Goal: Share content: Share content

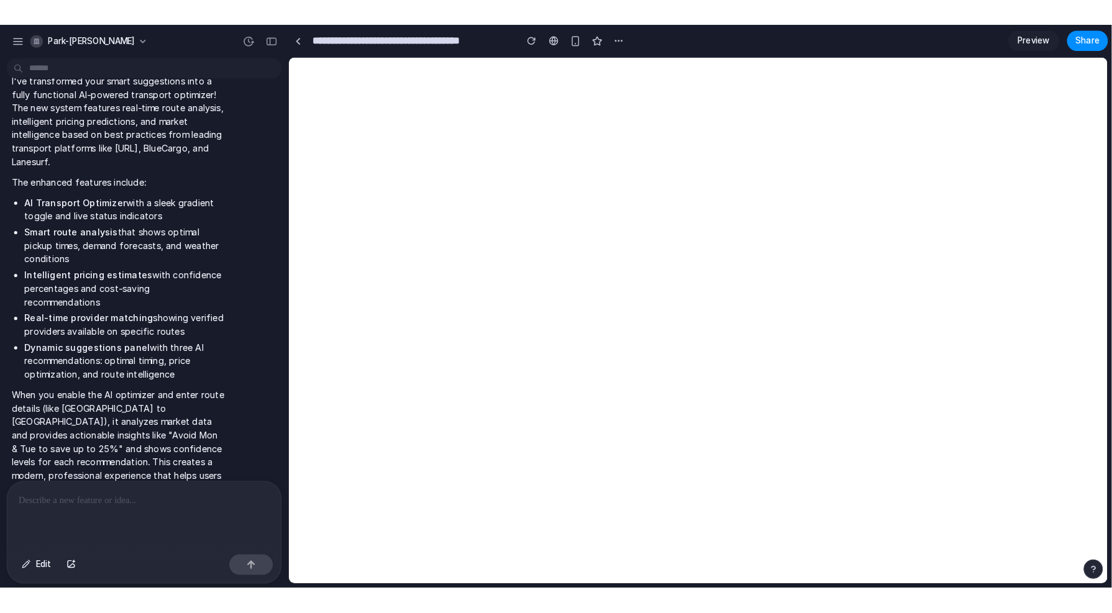
scroll to position [2923, 0]
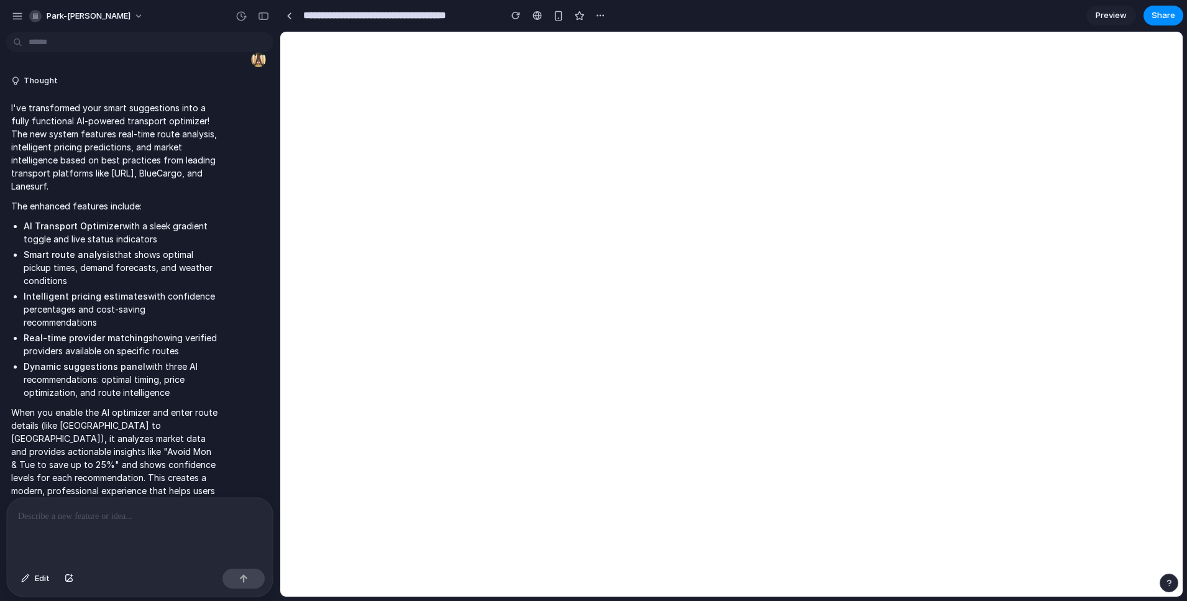
click at [112, 399] on p at bounding box center [140, 516] width 244 height 15
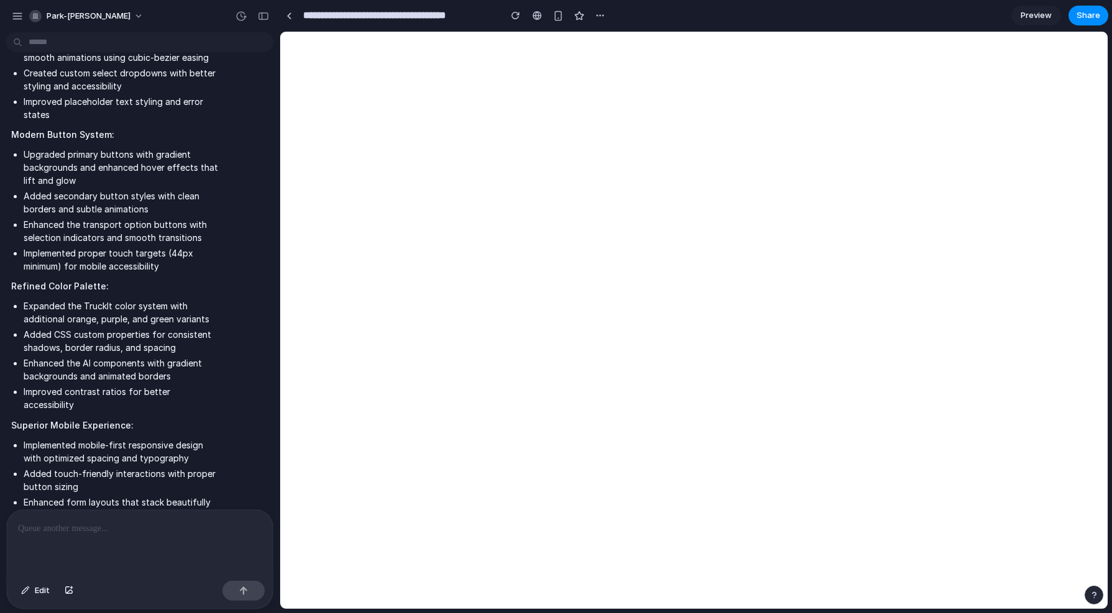
scroll to position [4017, 0]
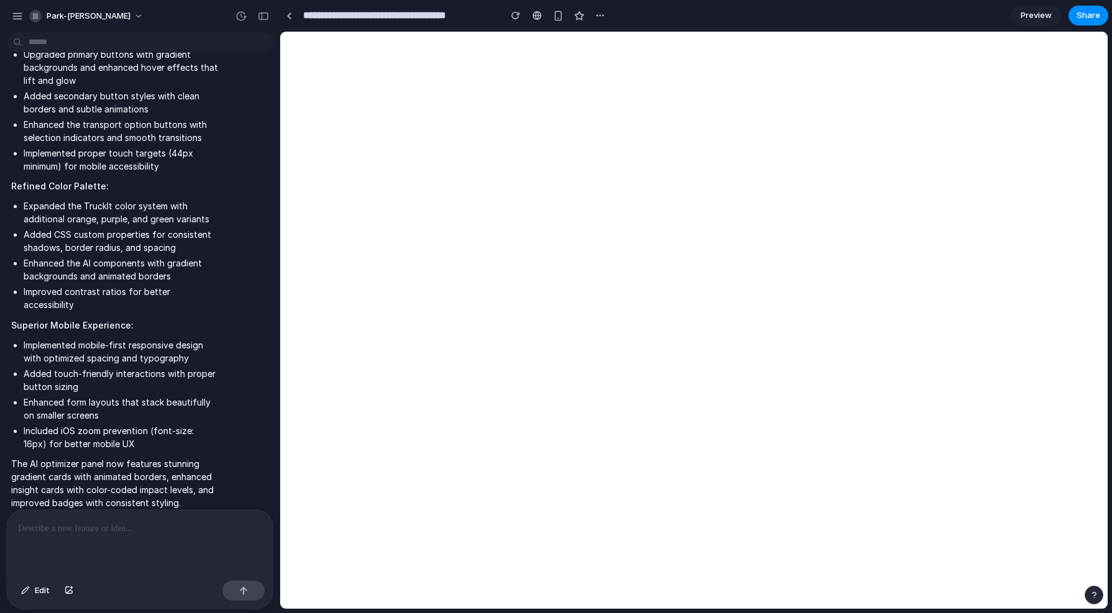
click at [179, 399] on p at bounding box center [140, 528] width 244 height 15
click at [178, 399] on p at bounding box center [140, 528] width 244 height 15
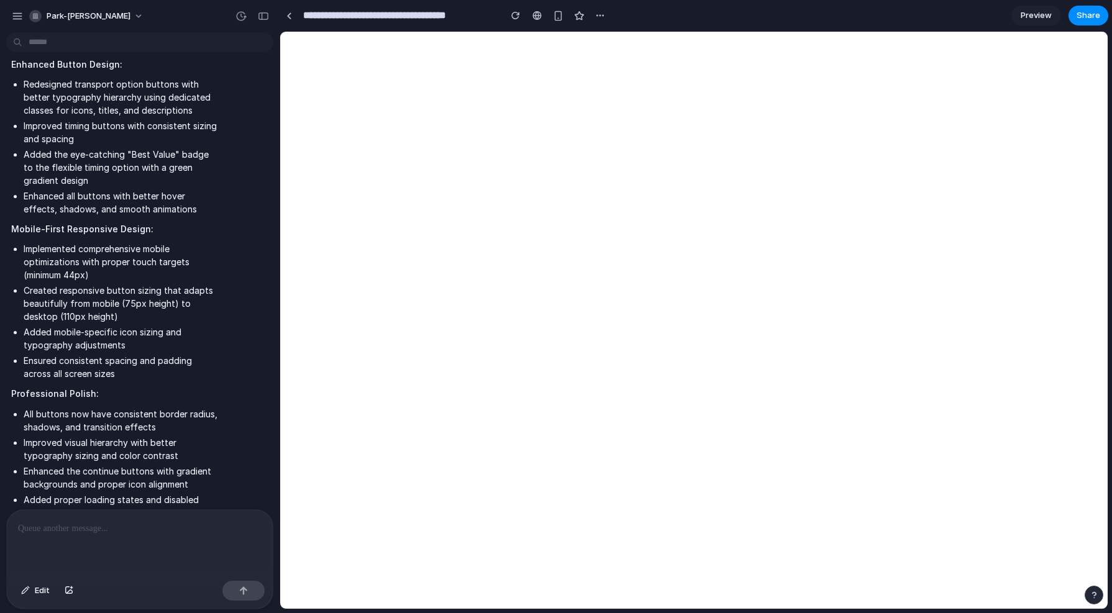
scroll to position [4893, 0]
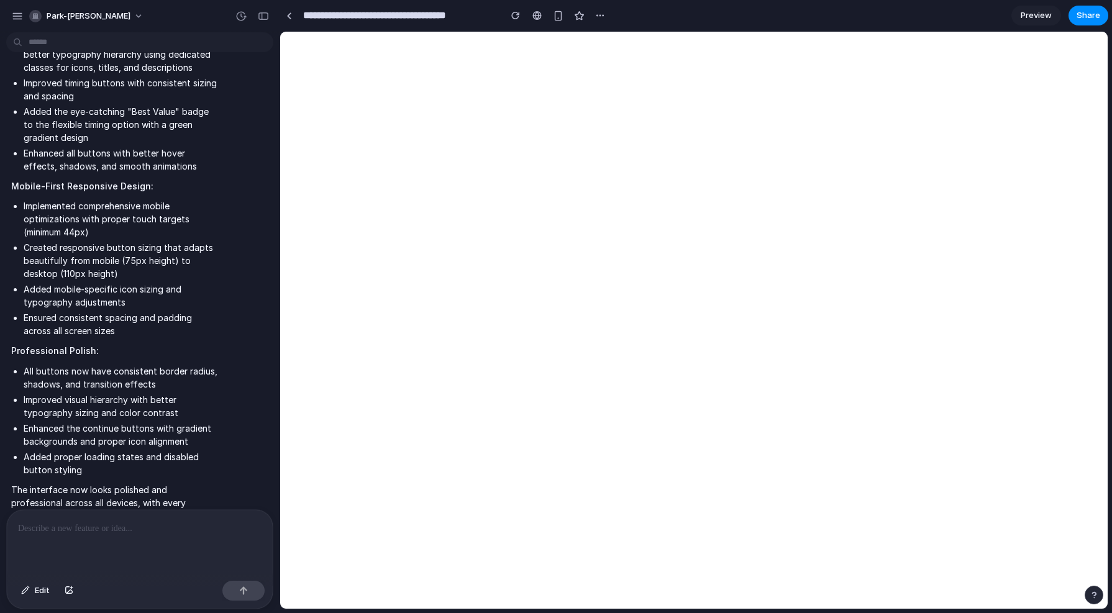
click at [216, 399] on div at bounding box center [140, 543] width 266 height 66
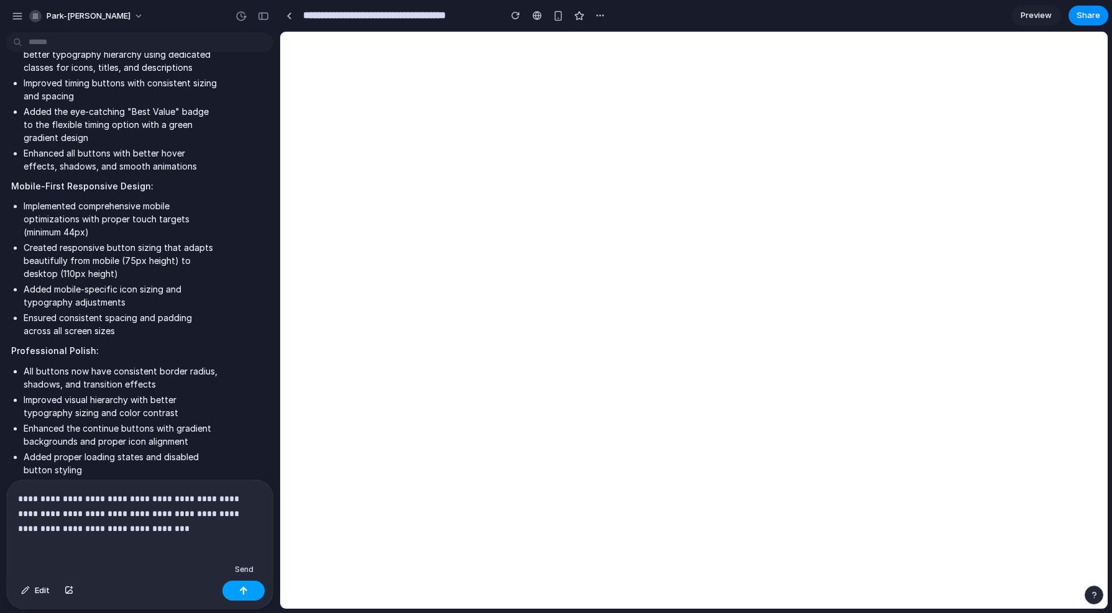
click at [251, 399] on button "button" at bounding box center [243, 591] width 42 height 20
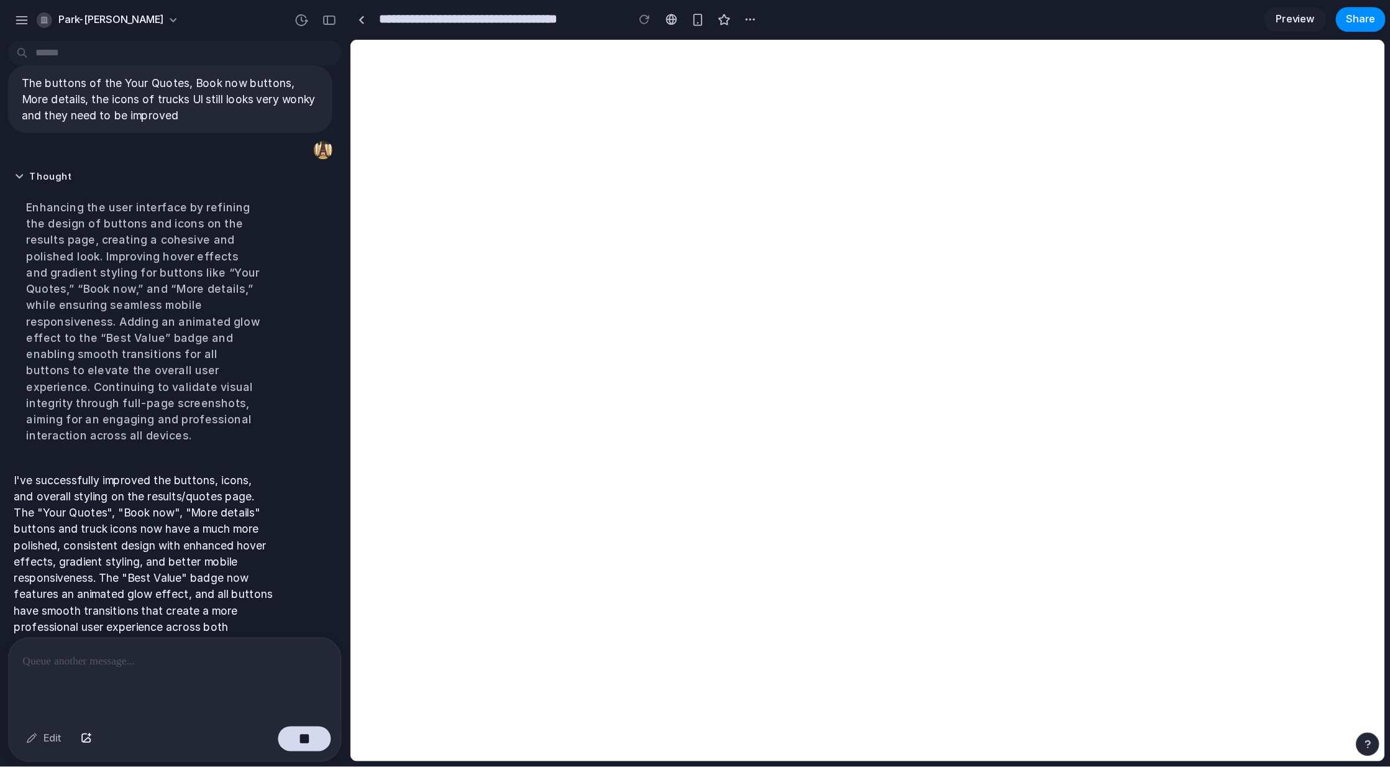
scroll to position [5111, 0]
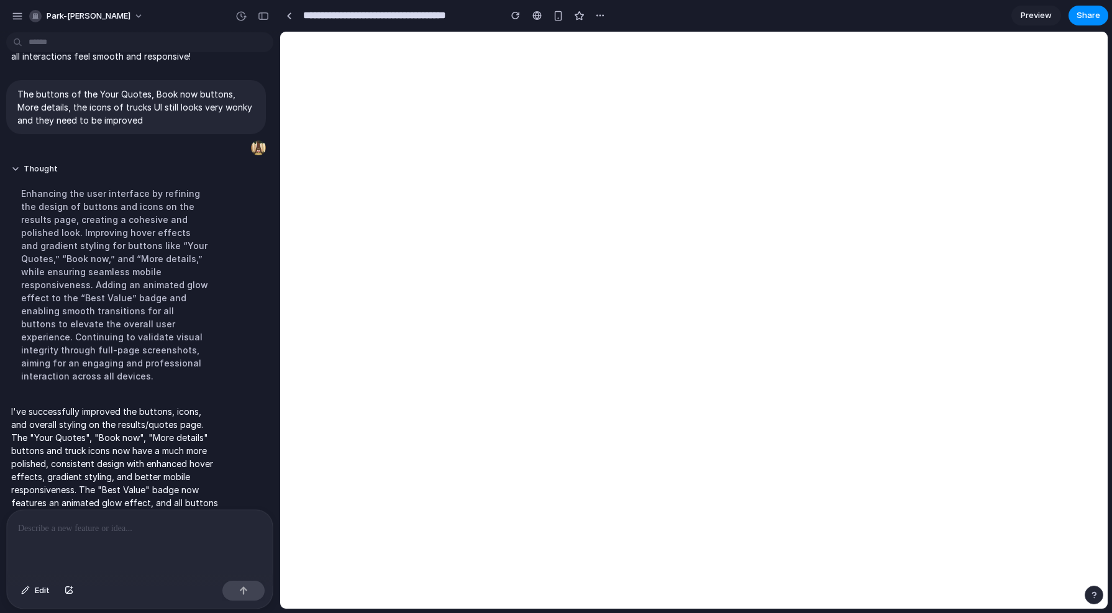
click at [790, 14] on span "Preview" at bounding box center [1036, 15] width 31 height 12
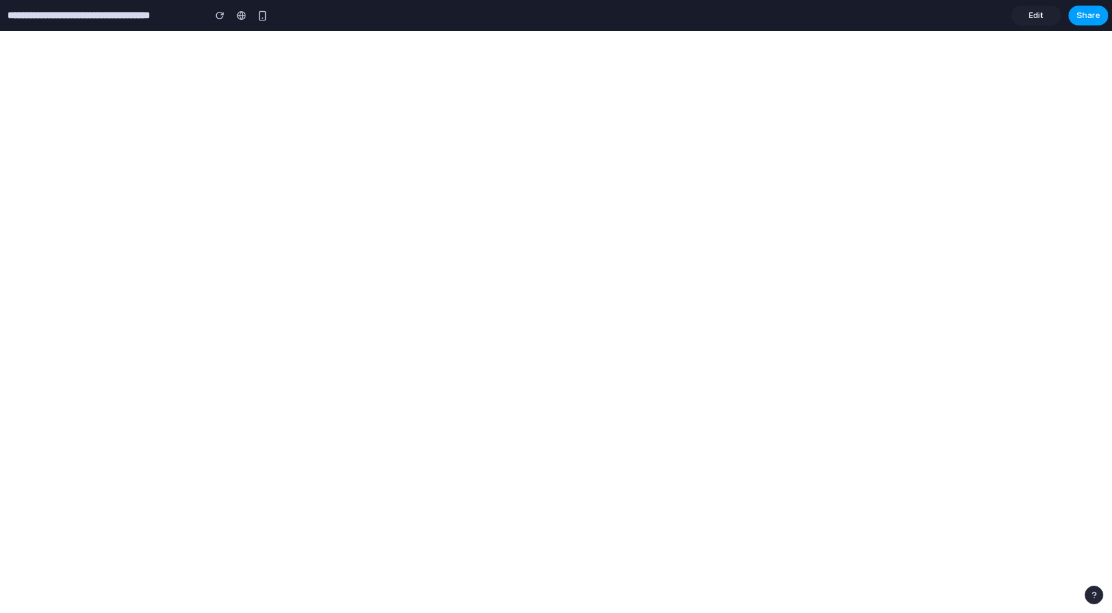
click at [790, 14] on button "Share" at bounding box center [1089, 16] width 40 height 20
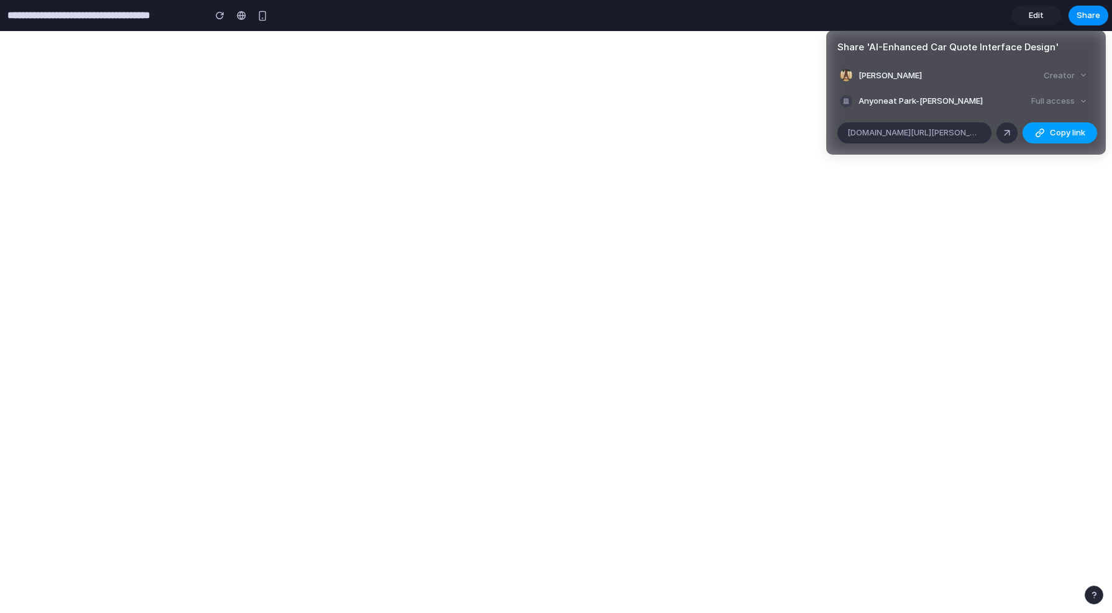
click at [790, 135] on span "Copy link" at bounding box center [1067, 133] width 35 height 12
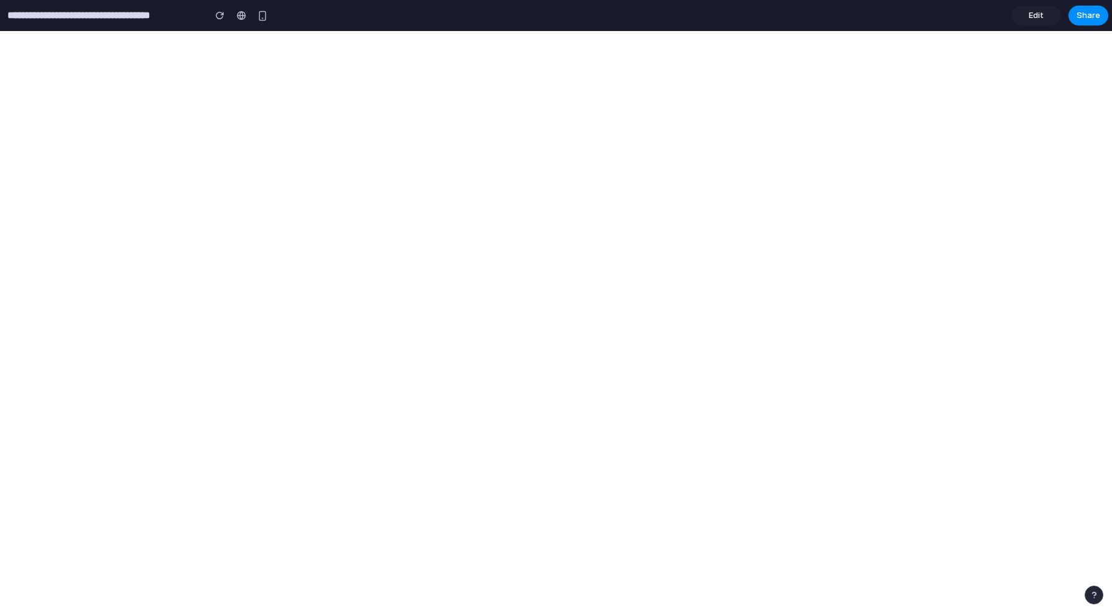
click at [790, 167] on div "Share ' AI-Enhanced Car Quote Interface Design ' Park Jamie Creator Anyone at P…" at bounding box center [556, 306] width 1112 height 613
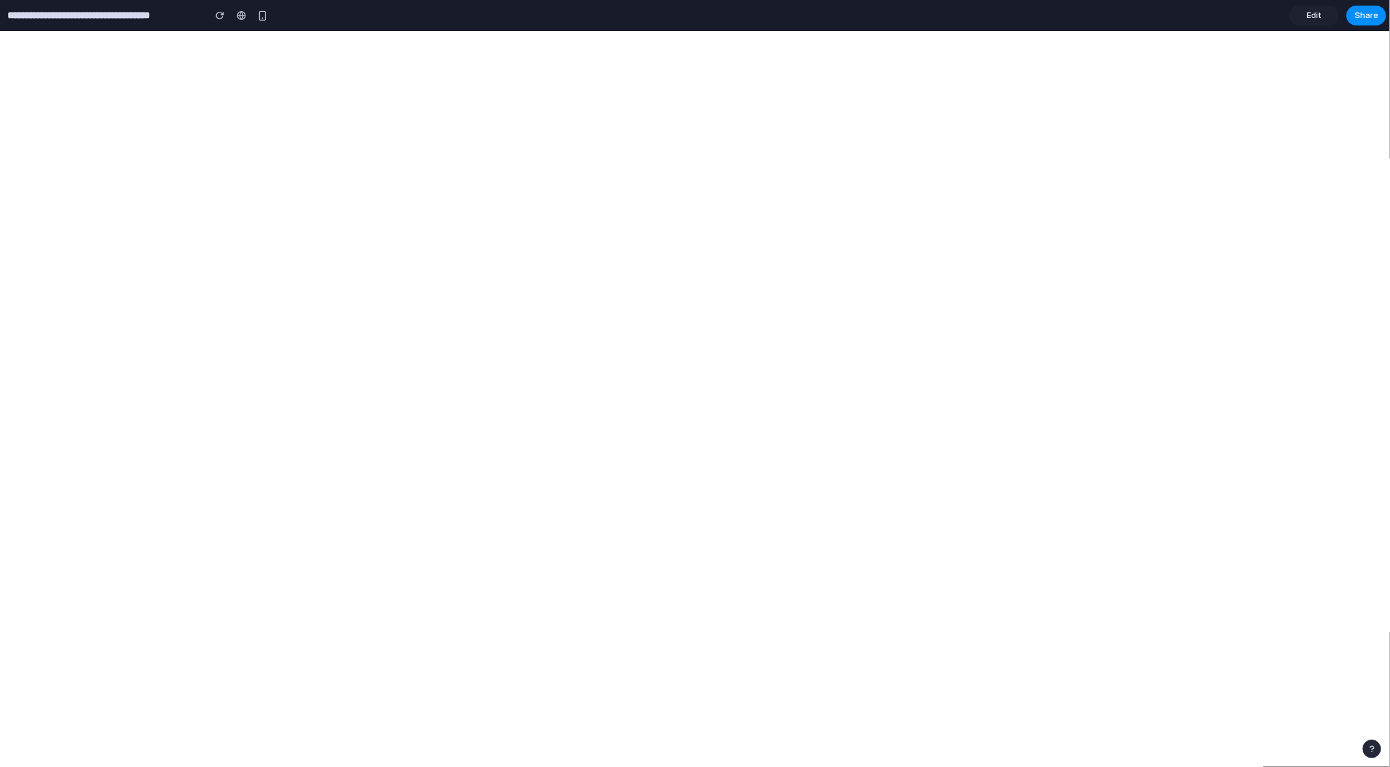
click at [790, 10] on span "Edit" at bounding box center [1314, 15] width 15 height 12
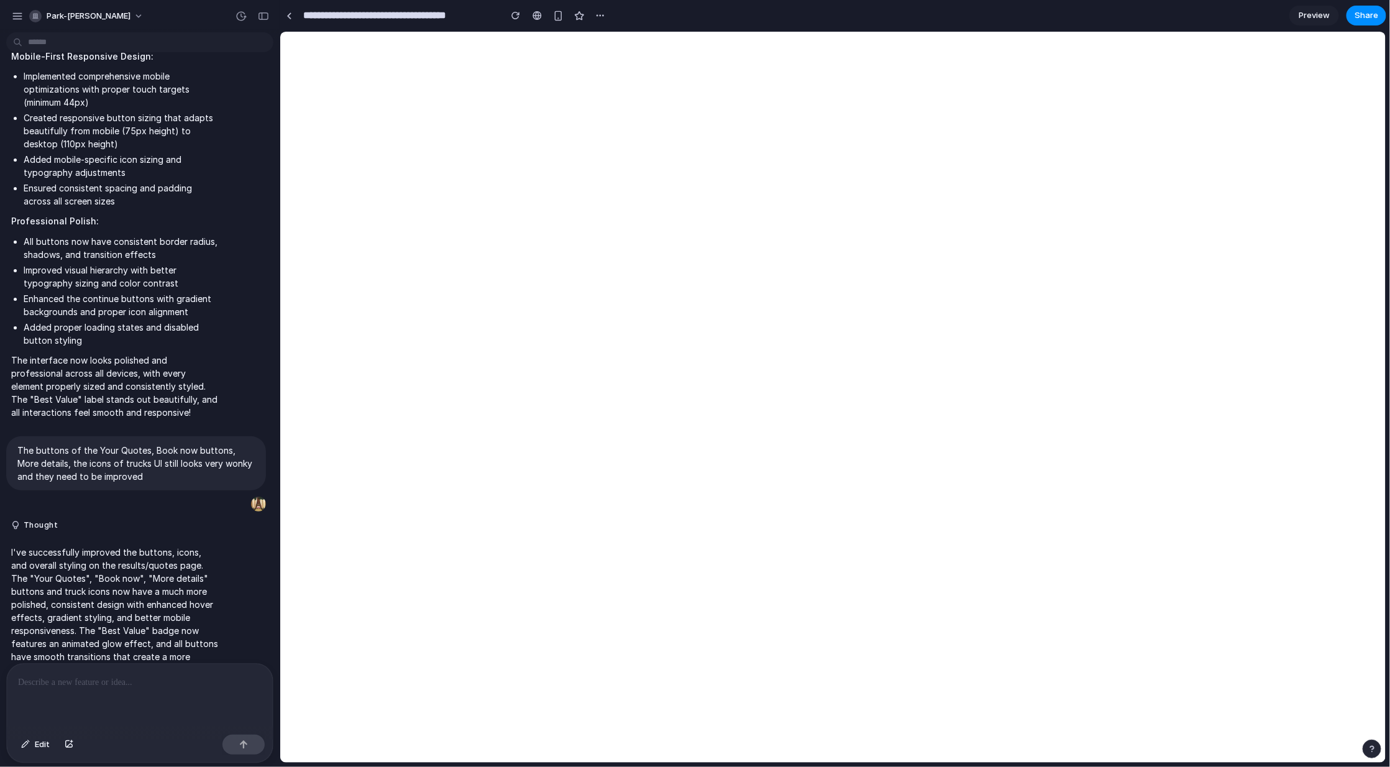
click at [132, 399] on p at bounding box center [140, 682] width 244 height 15
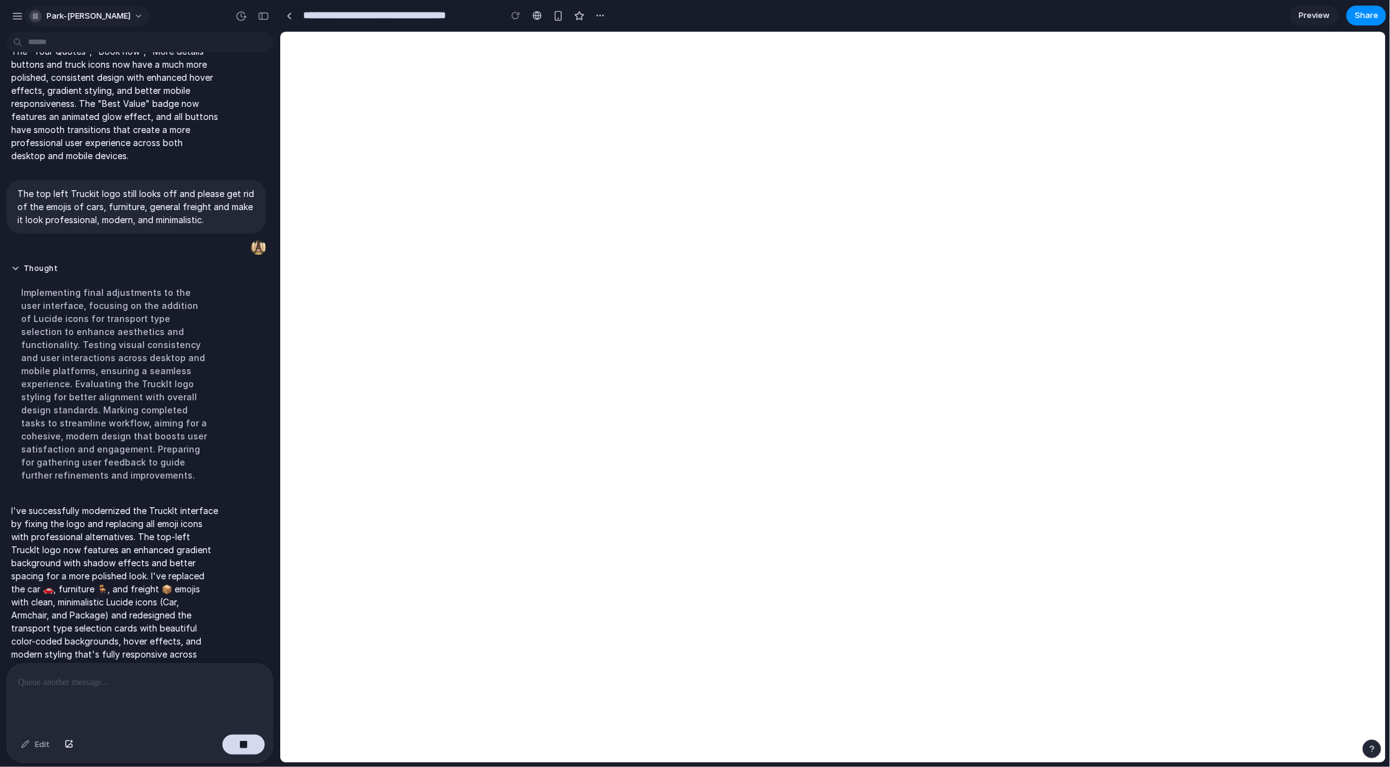
scroll to position [5254, 0]
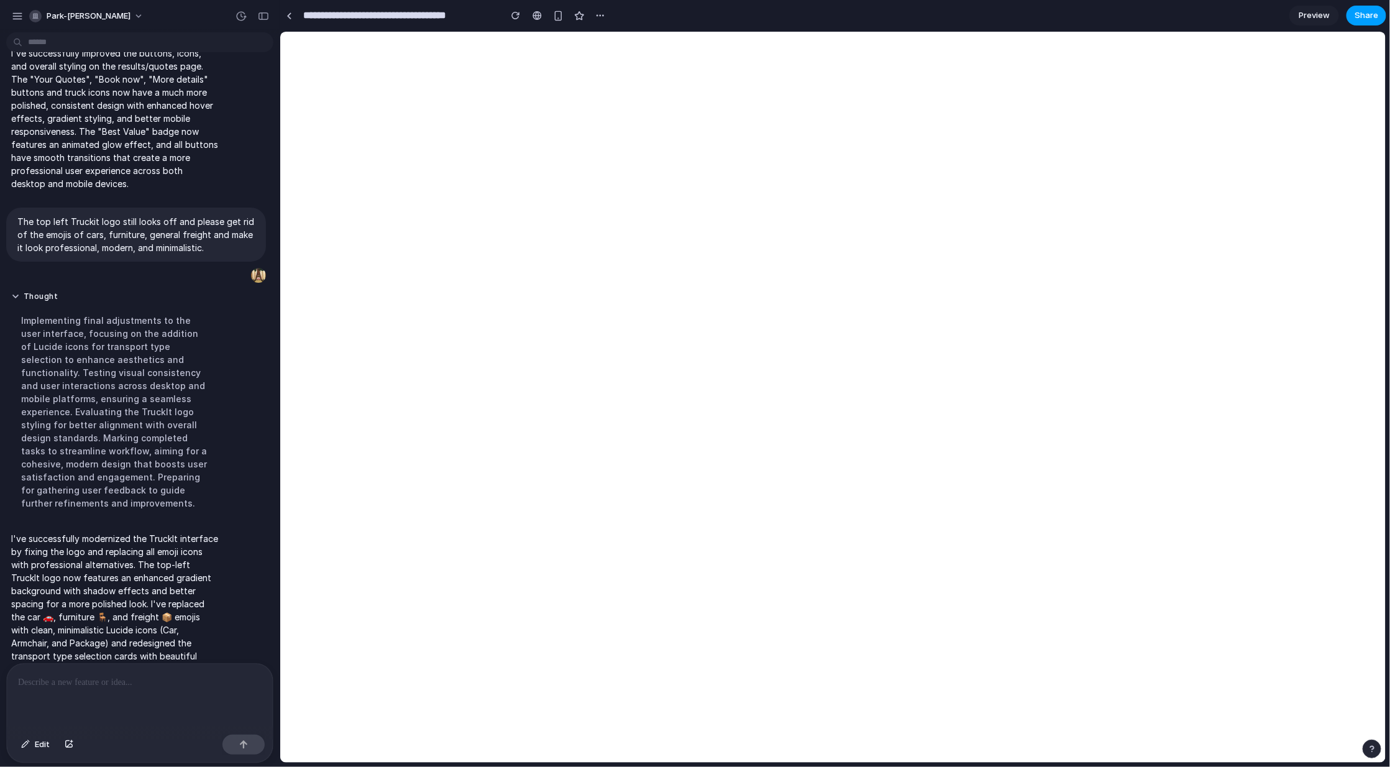
click at [790, 17] on span "Share" at bounding box center [1366, 15] width 24 height 12
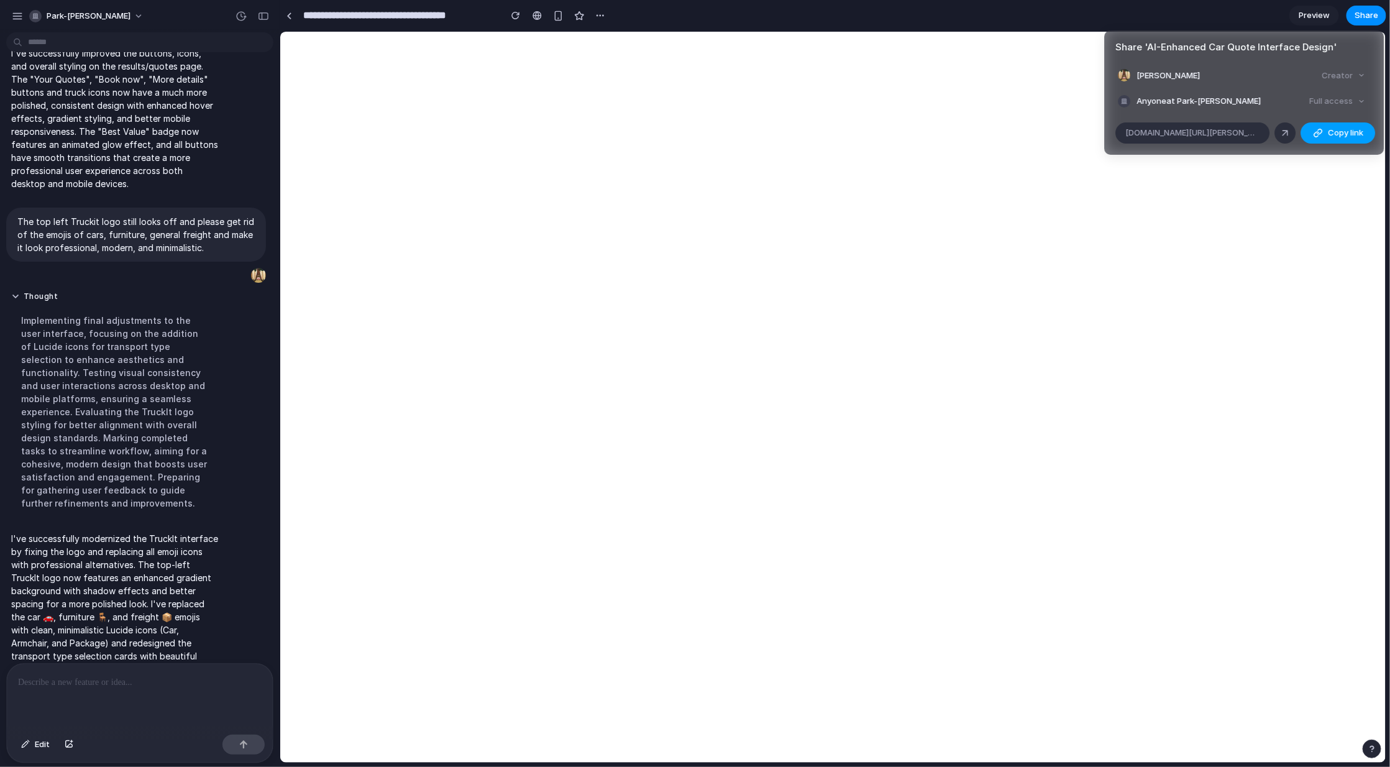
click at [790, 133] on span "Copy link" at bounding box center [1345, 133] width 35 height 12
click at [790, 264] on div "Share ' AI-Enhanced Car Quote Interface Design ' Park Jamie Creator Anyone at P…" at bounding box center [695, 383] width 1390 height 767
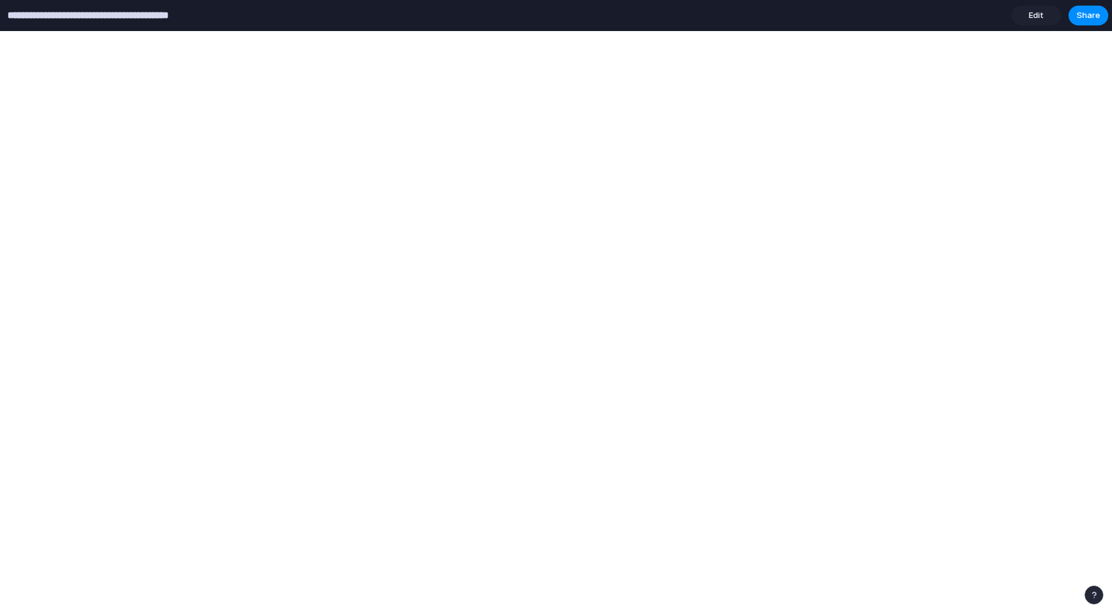
click at [114, 12] on input "**********" at bounding box center [115, 15] width 221 height 22
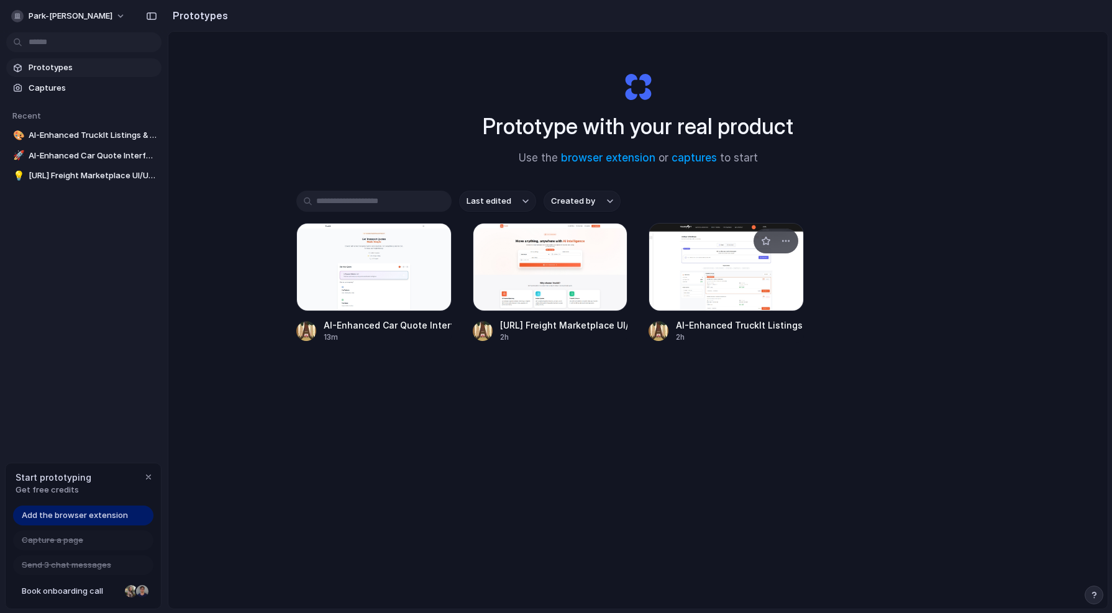
click at [756, 295] on div at bounding box center [726, 267] width 155 height 88
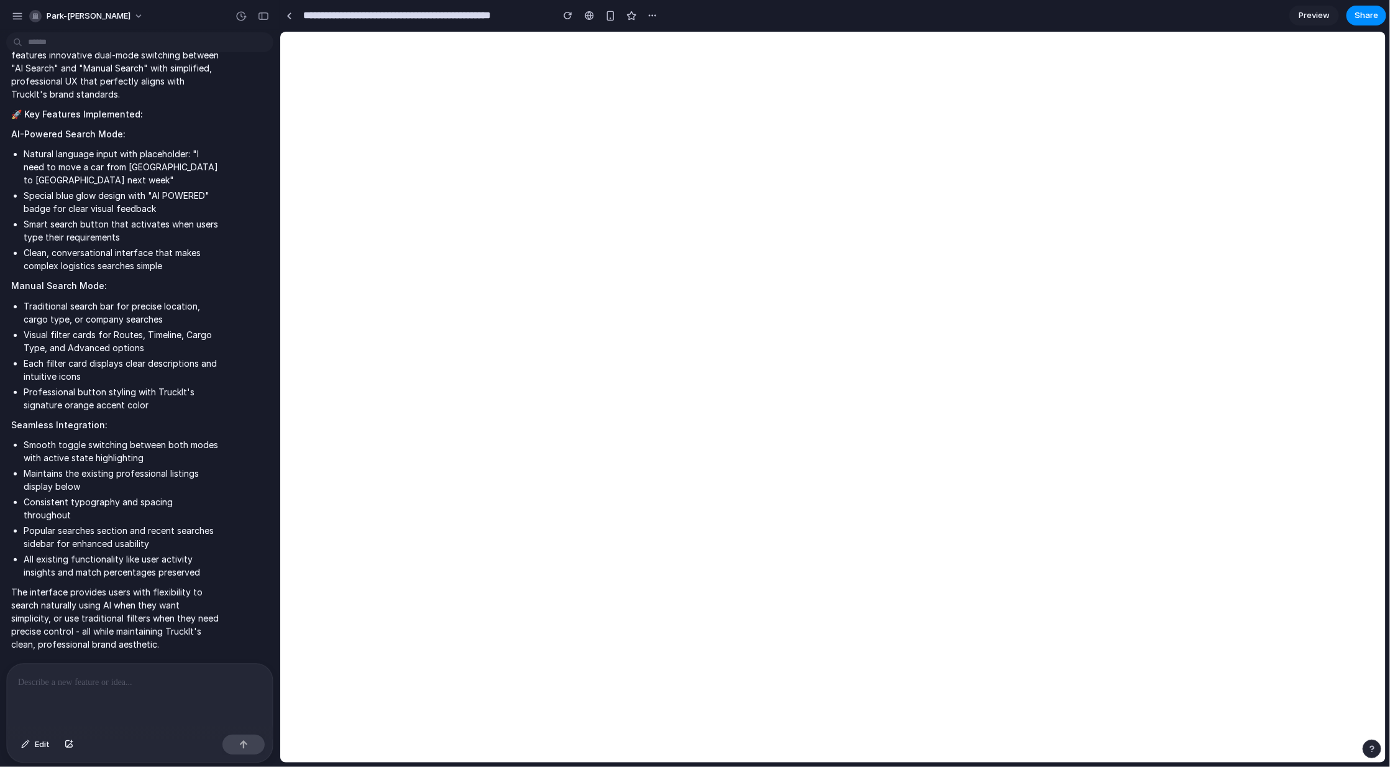
scroll to position [3194, 0]
